Goal: Task Accomplishment & Management: Manage account settings

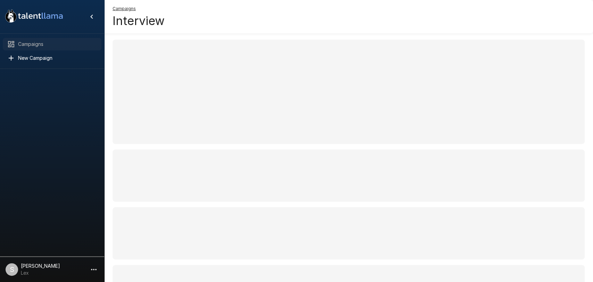
click at [38, 45] on span "Campaigns" at bounding box center [57, 44] width 78 height 7
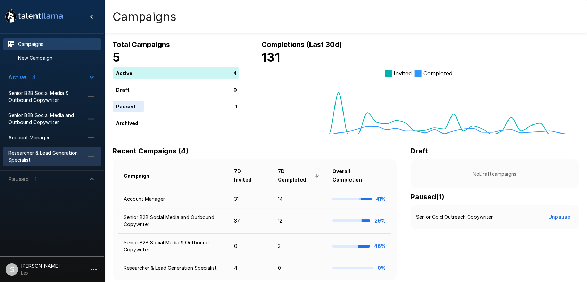
click at [31, 153] on span "Researcher & Lead Generation Specialist" at bounding box center [46, 156] width 76 height 14
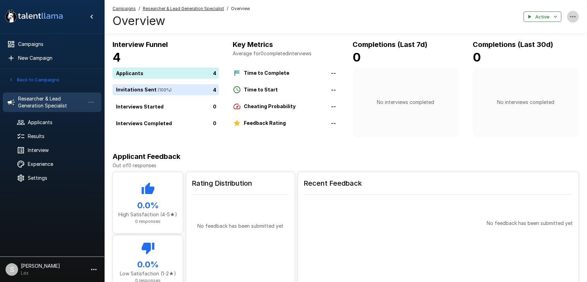
click at [571, 18] on icon "button" at bounding box center [572, 17] width 8 height 8
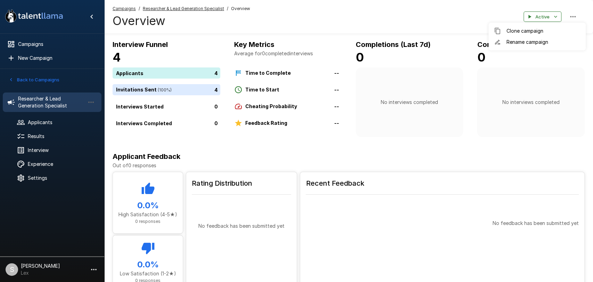
click at [413, 14] on div at bounding box center [296, 141] width 593 height 282
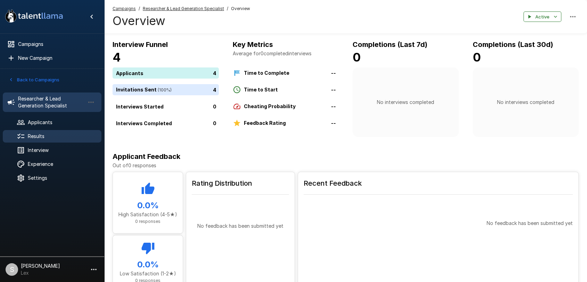
click at [40, 131] on div "Results" at bounding box center [52, 136] width 99 height 13
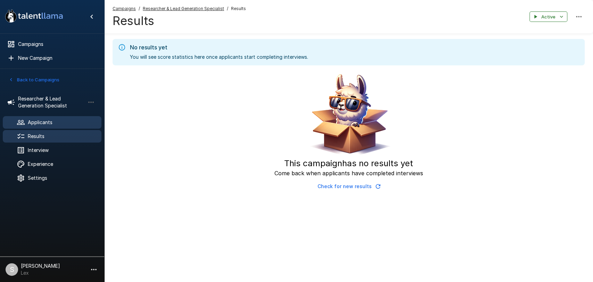
click at [32, 121] on span "Applicants" at bounding box center [62, 122] width 68 height 7
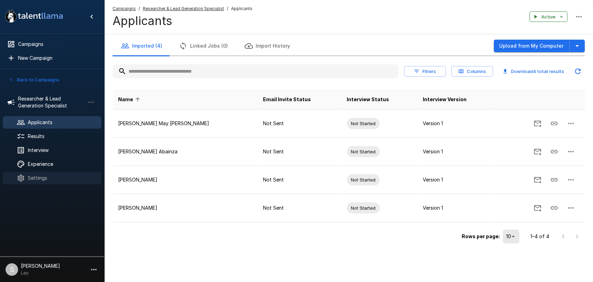
click at [28, 174] on div at bounding box center [26, 178] width 19 height 8
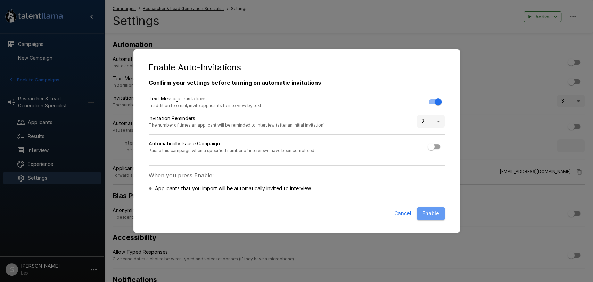
click at [434, 214] on button "Enable" at bounding box center [431, 213] width 28 height 13
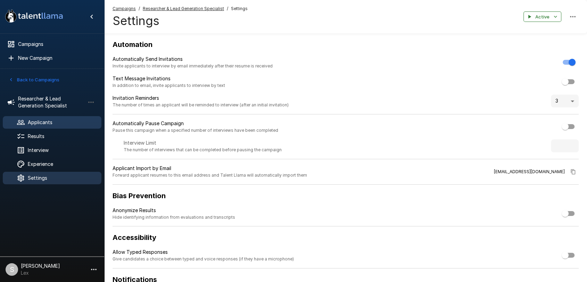
click at [39, 122] on span "Applicants" at bounding box center [62, 122] width 68 height 7
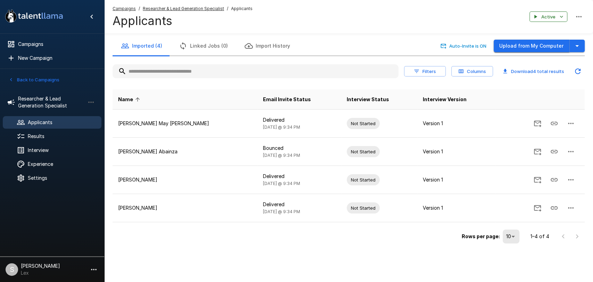
click at [505, 42] on button "Upload from My Computer" at bounding box center [531, 46] width 76 height 13
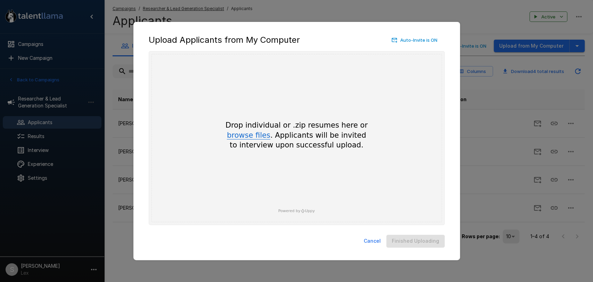
click at [244, 135] on button "browse files" at bounding box center [248, 136] width 43 height 8
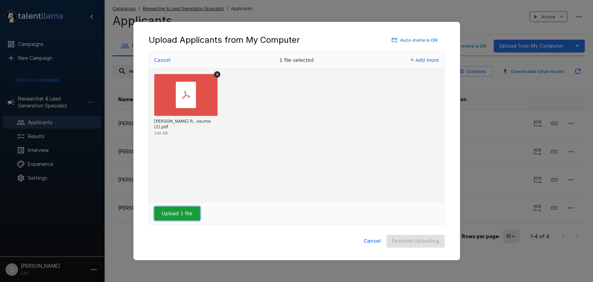
click at [183, 214] on button "Upload 1 file" at bounding box center [177, 213] width 46 height 14
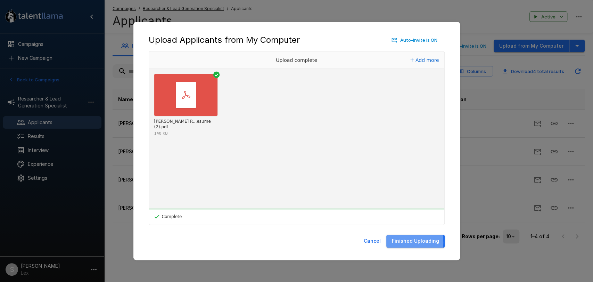
click at [400, 242] on button "Finished Uploading" at bounding box center [415, 240] width 58 height 13
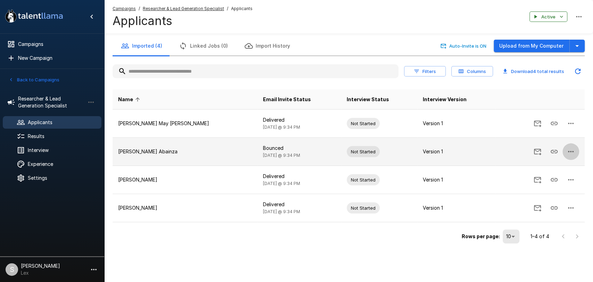
click at [569, 152] on icon "button" at bounding box center [570, 151] width 8 height 8
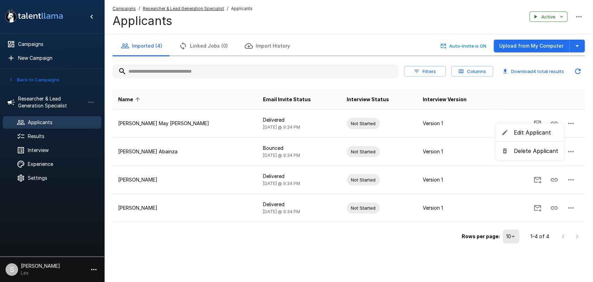
click at [527, 131] on span "Edit Applicant" at bounding box center [536, 132] width 44 height 8
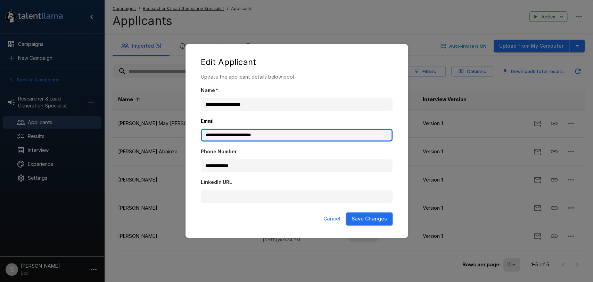
drag, startPoint x: 282, startPoint y: 134, endPoint x: 200, endPoint y: 134, distance: 82.0
click at [200, 134] on div "**********" at bounding box center [296, 141] width 208 height 136
paste input "text"
type input "**********"
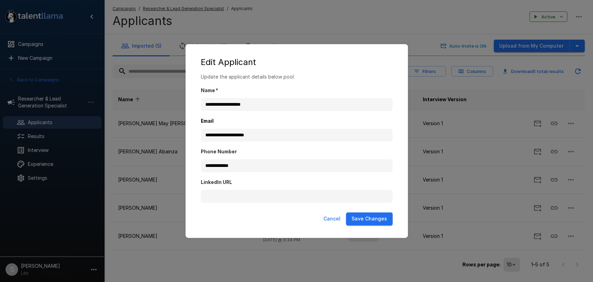
click at [375, 214] on button "Save Changes" at bounding box center [369, 218] width 47 height 13
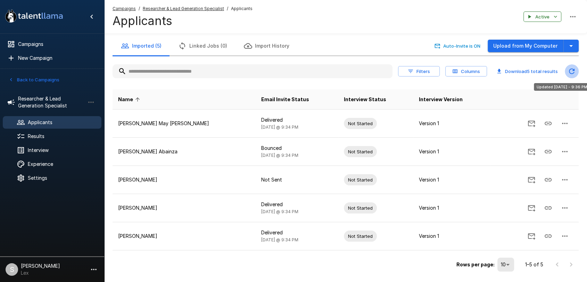
click at [571, 71] on icon "Updated Today - 9:36 PM" at bounding box center [571, 71] width 8 height 8
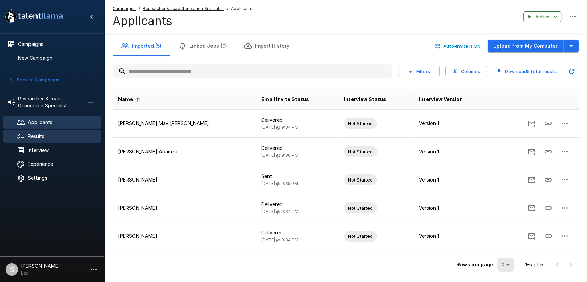
click at [47, 135] on span "Results" at bounding box center [62, 136] width 68 height 7
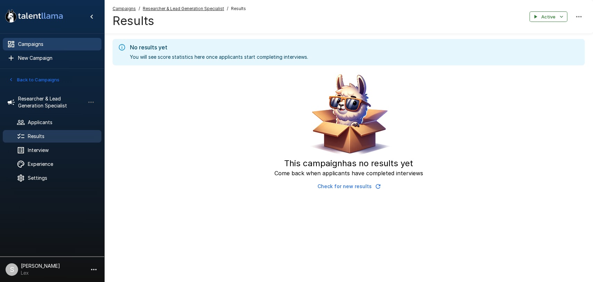
click at [20, 42] on span "Campaigns" at bounding box center [57, 44] width 78 height 7
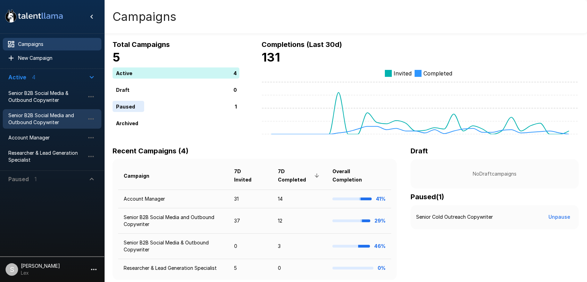
click at [31, 122] on span "Senior B2B Social Media and Outbound Copywriter" at bounding box center [46, 119] width 76 height 14
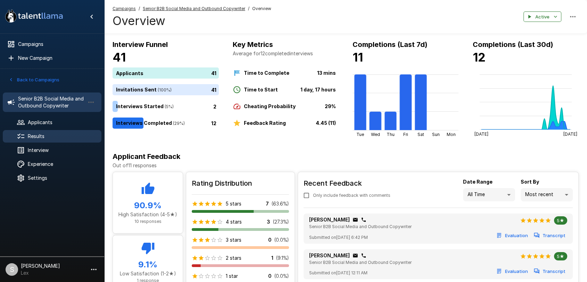
click at [37, 137] on span "Results" at bounding box center [62, 136] width 68 height 7
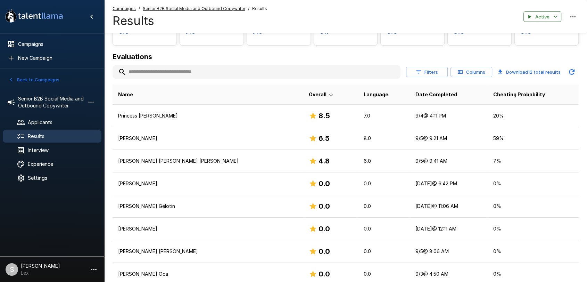
scroll to position [75, 0]
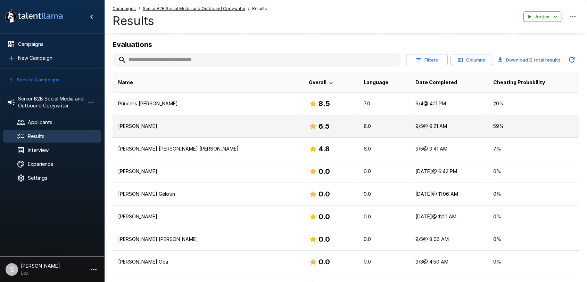
click at [493, 128] on p "59 %" at bounding box center [533, 126] width 80 height 7
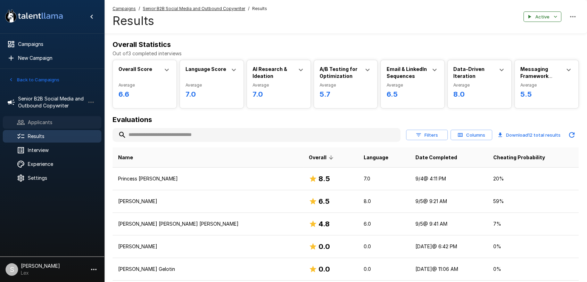
click at [39, 124] on span "Applicants" at bounding box center [62, 122] width 68 height 7
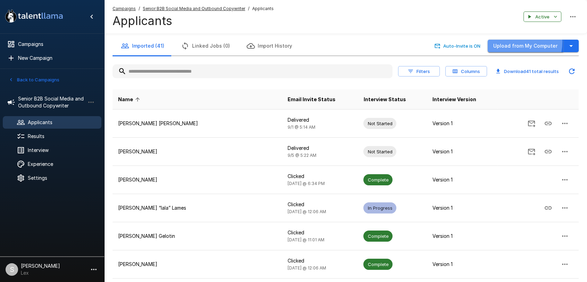
click at [517, 42] on button "Upload from My Computer" at bounding box center [526, 46] width 76 height 13
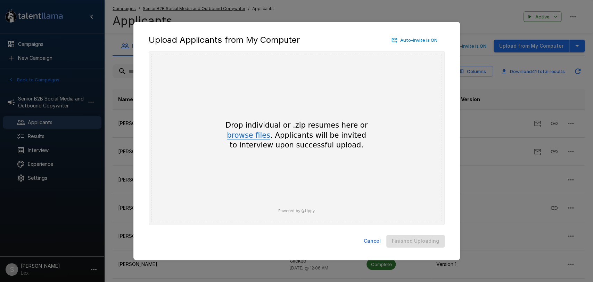
click at [255, 135] on button "browse files" at bounding box center [248, 136] width 43 height 8
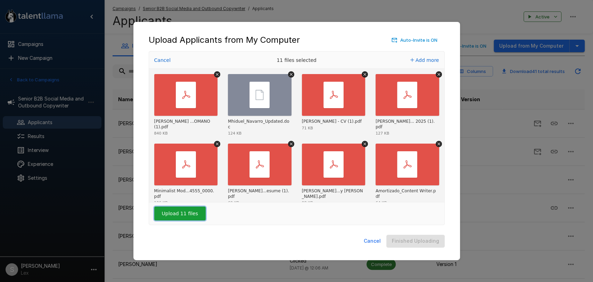
click at [178, 215] on button "Upload 11 files" at bounding box center [179, 213] width 51 height 14
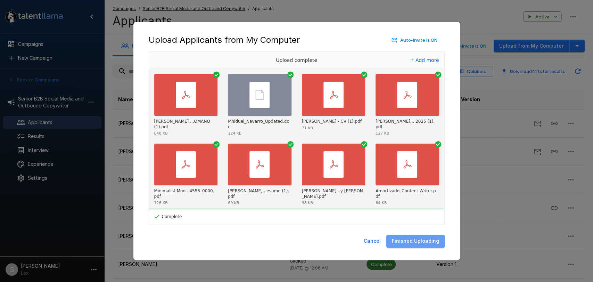
click at [425, 239] on button "Finished Uploading" at bounding box center [415, 240] width 58 height 13
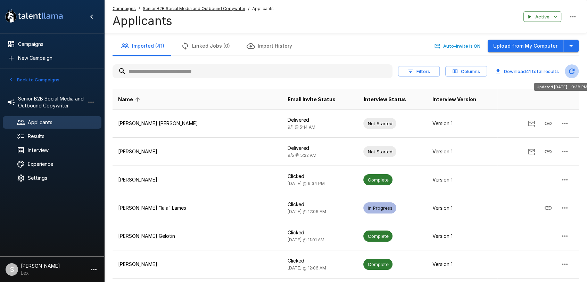
click at [568, 72] on icon "Updated Today - 9:38 PM" at bounding box center [571, 71] width 8 height 8
click at [572, 71] on icon "Refreshing..." at bounding box center [571, 71] width 8 height 8
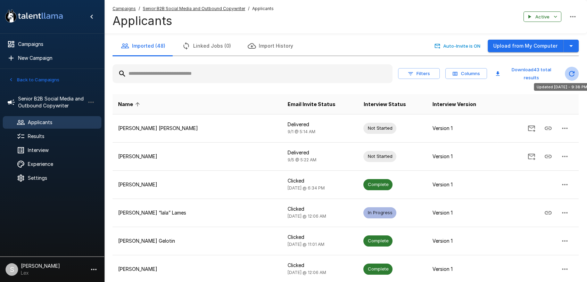
click at [572, 71] on icon "Updated Today - 9:38 PM" at bounding box center [571, 73] width 8 height 8
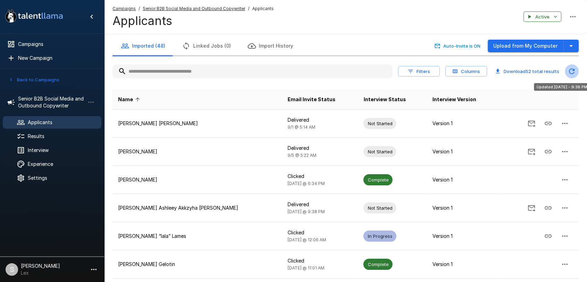
click at [572, 71] on icon "Updated Today - 9:38 PM" at bounding box center [571, 71] width 8 height 8
click at [572, 71] on icon "Updated Today - 9:39 PM" at bounding box center [571, 71] width 8 height 8
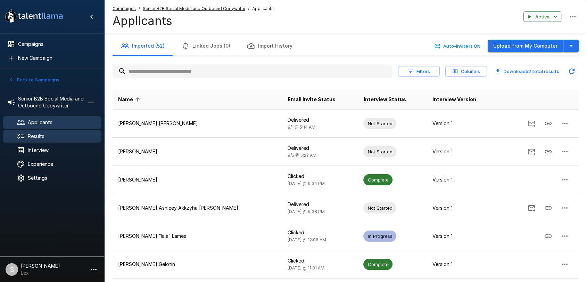
click at [44, 132] on div "Results" at bounding box center [52, 136] width 99 height 13
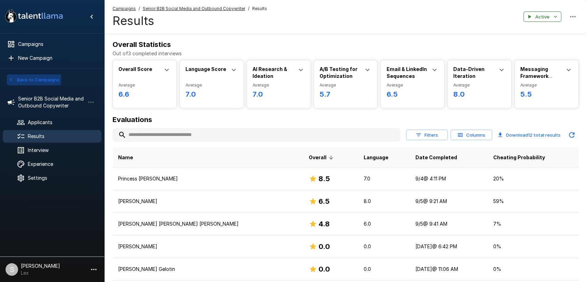
click at [40, 80] on button "Back to Campaigns" at bounding box center [34, 79] width 54 height 11
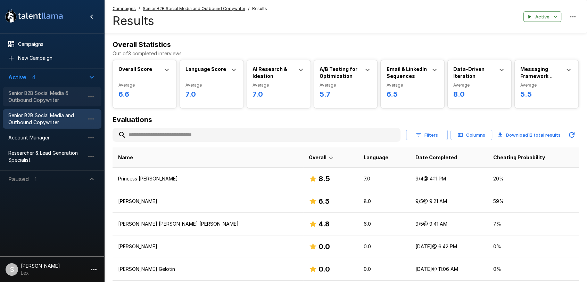
click at [47, 97] on span "Senior B2B Social Media & Outbound Copywriter" at bounding box center [46, 97] width 76 height 14
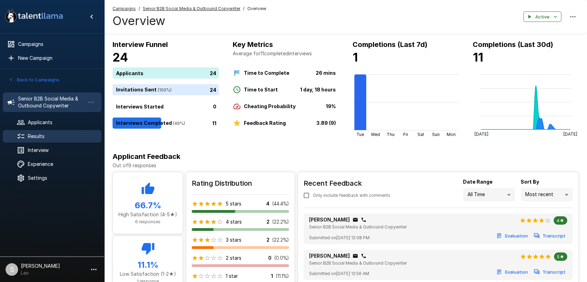
click at [34, 137] on span "Results" at bounding box center [62, 136] width 68 height 7
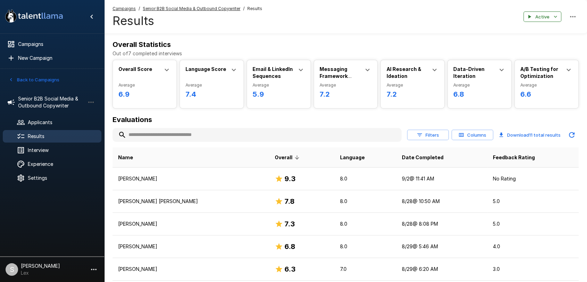
click at [34, 81] on button "Back to Campaigns" at bounding box center [34, 79] width 54 height 11
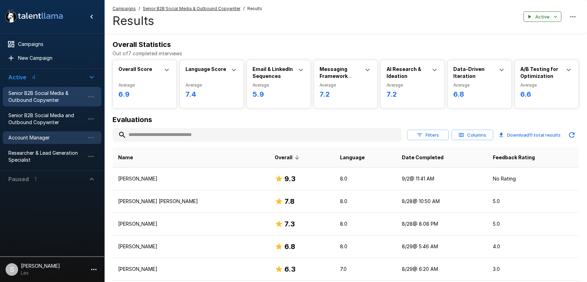
click at [36, 135] on span "Account Manager" at bounding box center [46, 137] width 76 height 7
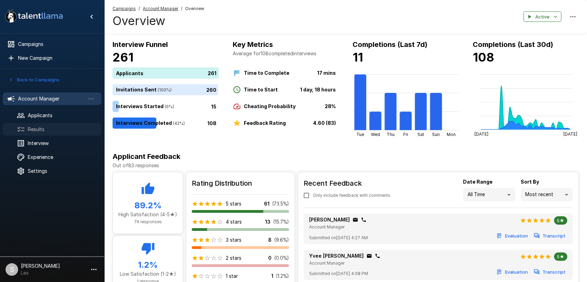
click at [35, 131] on span "Results" at bounding box center [62, 129] width 68 height 7
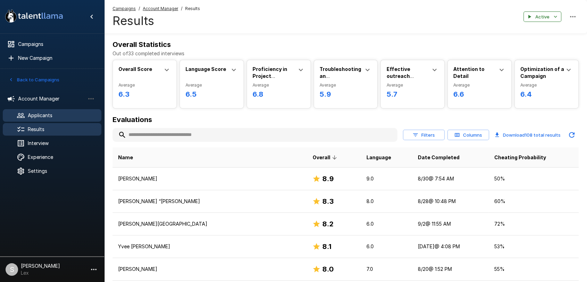
click at [50, 118] on span "Applicants" at bounding box center [62, 115] width 68 height 7
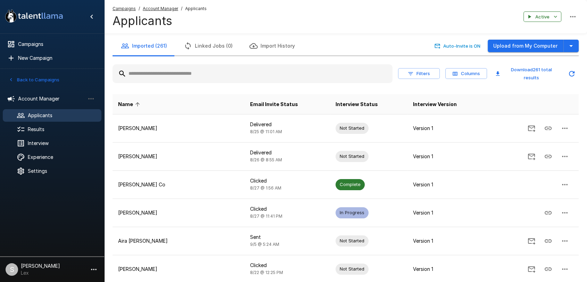
click at [532, 48] on button "Upload from My Computer" at bounding box center [526, 46] width 76 height 13
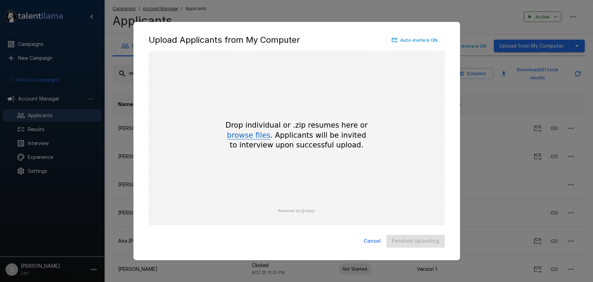
click at [255, 135] on button "browse files" at bounding box center [248, 136] width 43 height 8
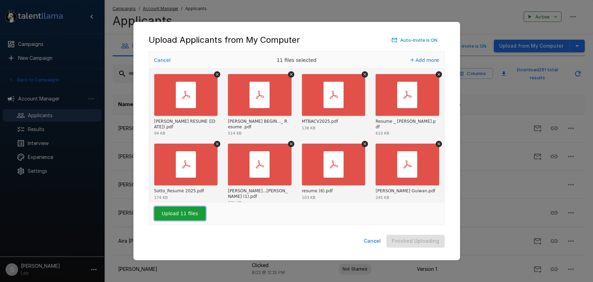
click at [167, 215] on button "Upload 11 files" at bounding box center [179, 213] width 51 height 14
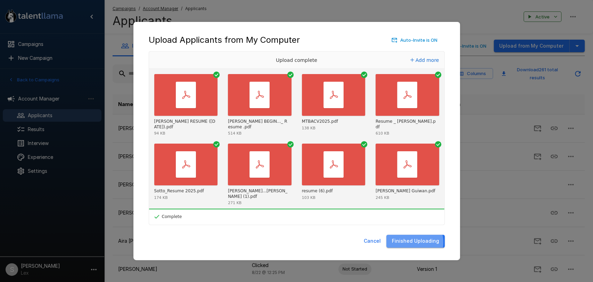
click at [414, 242] on button "Finished Uploading" at bounding box center [415, 240] width 58 height 13
